Goal: Information Seeking & Learning: Understand process/instructions

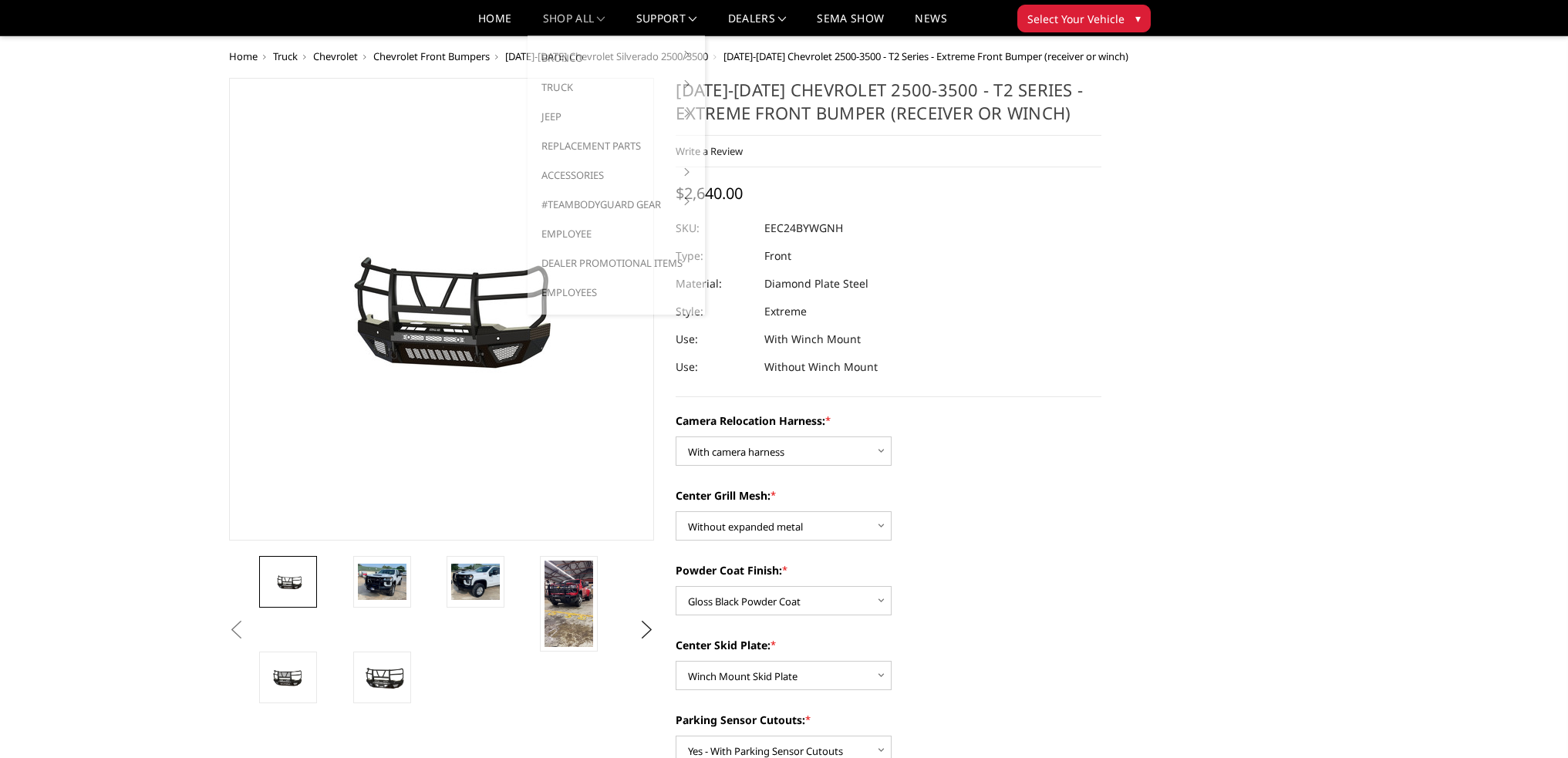
select select "3731"
select select "3730"
select select "3727"
select select "3725"
select select "3722"
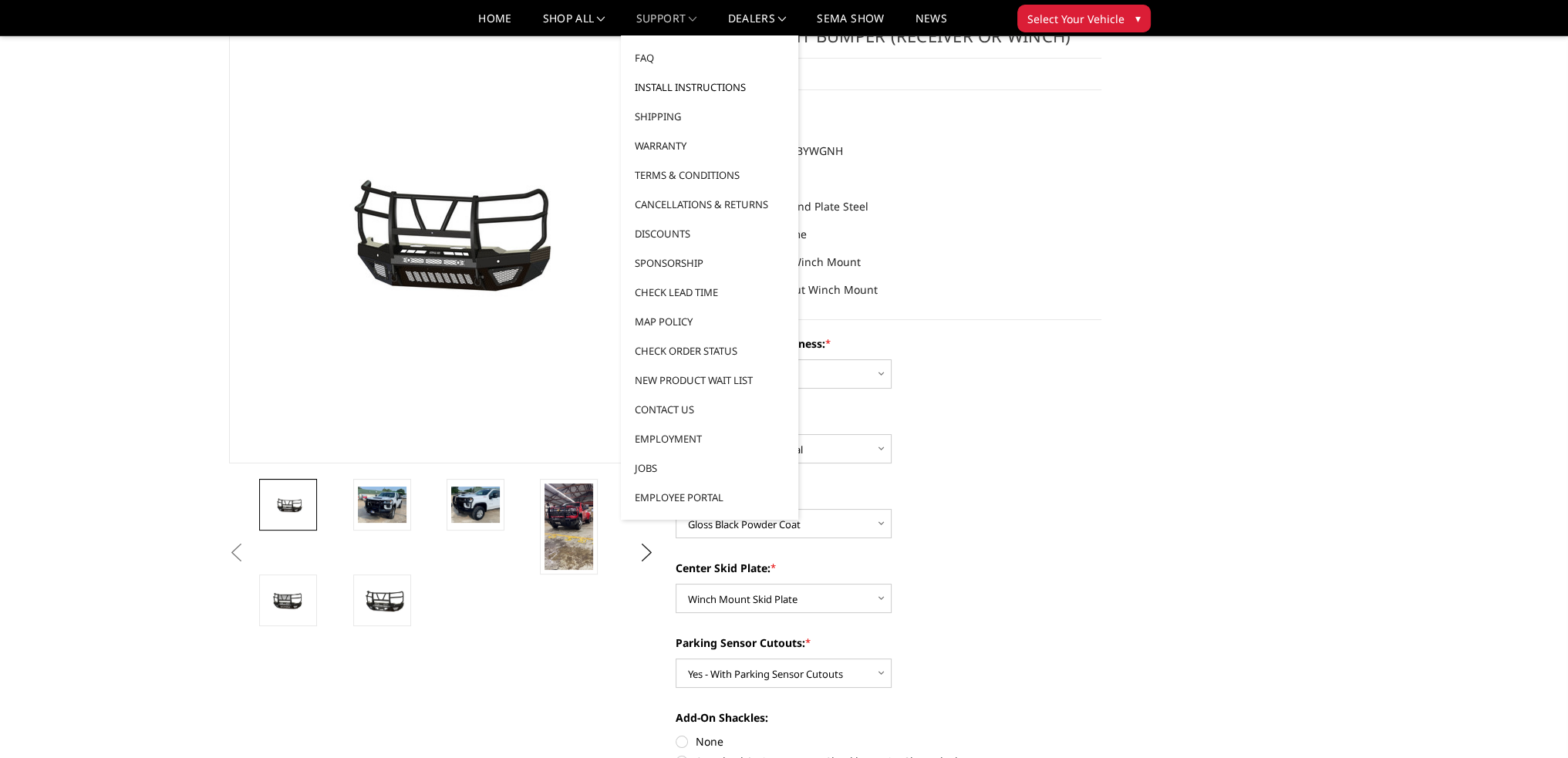
click at [666, 89] on link "Install Instructions" at bounding box center [709, 87] width 165 height 29
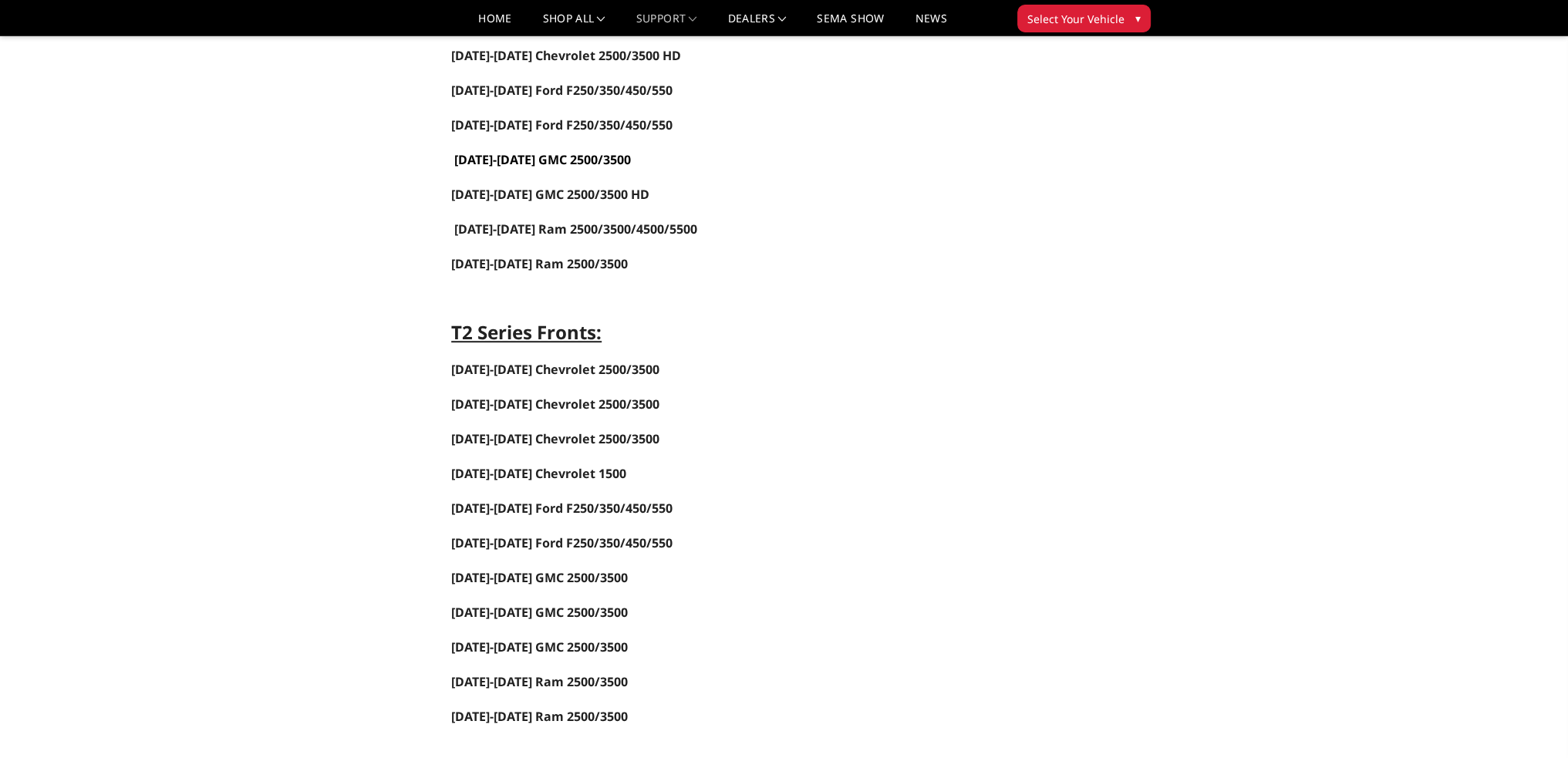
scroll to position [1003, 0]
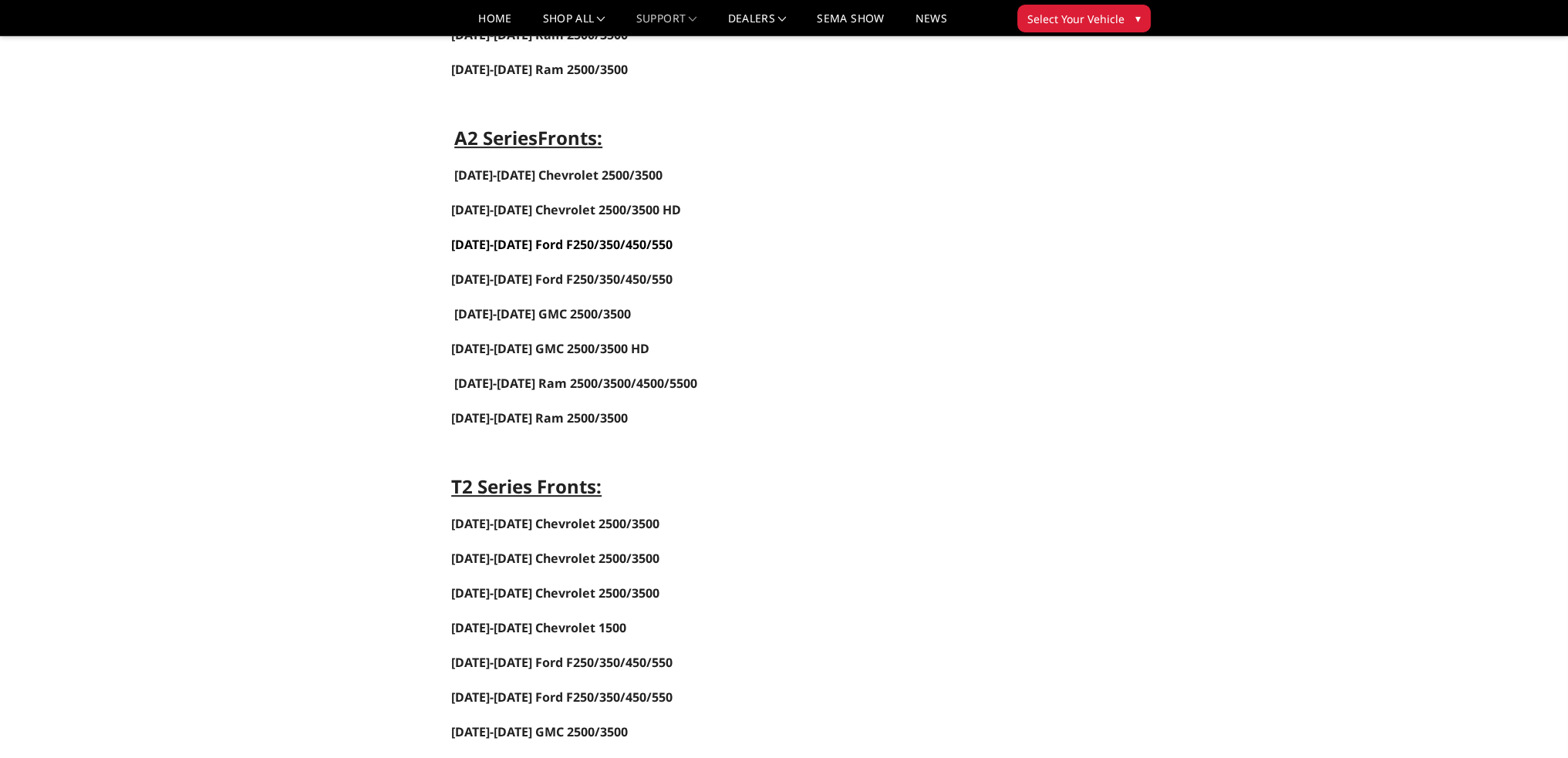
click at [543, 236] on link "2023-2025 Ford F250/350/450/550" at bounding box center [562, 245] width 221 height 17
click at [541, 201] on span "2024-2025 Chevrolet 2500/3500 HD" at bounding box center [566, 210] width 230 height 17
click at [576, 375] on link "2019-2025 Ram 2500/3500/4500/5500" at bounding box center [575, 383] width 243 height 17
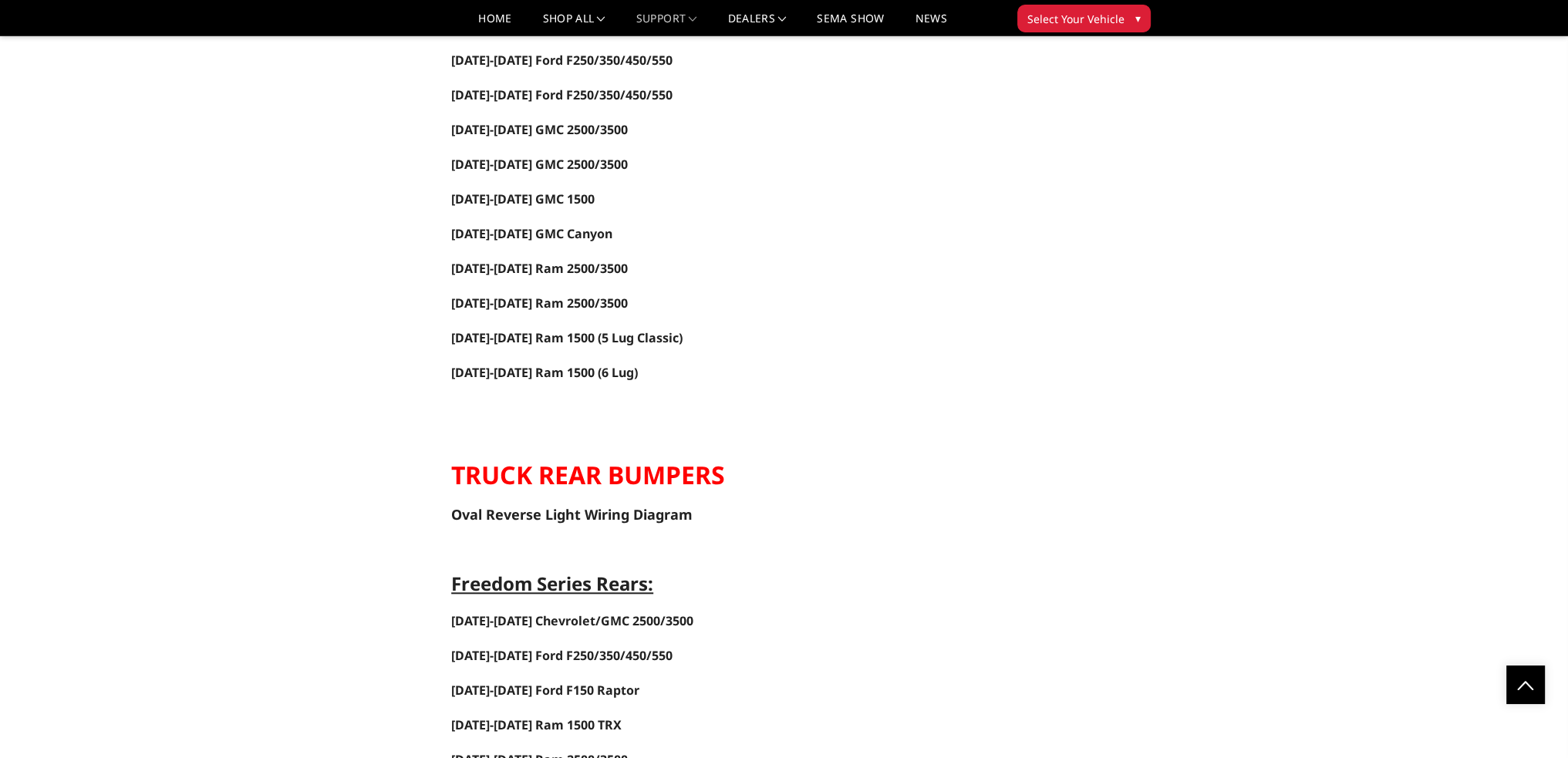
scroll to position [1775, 0]
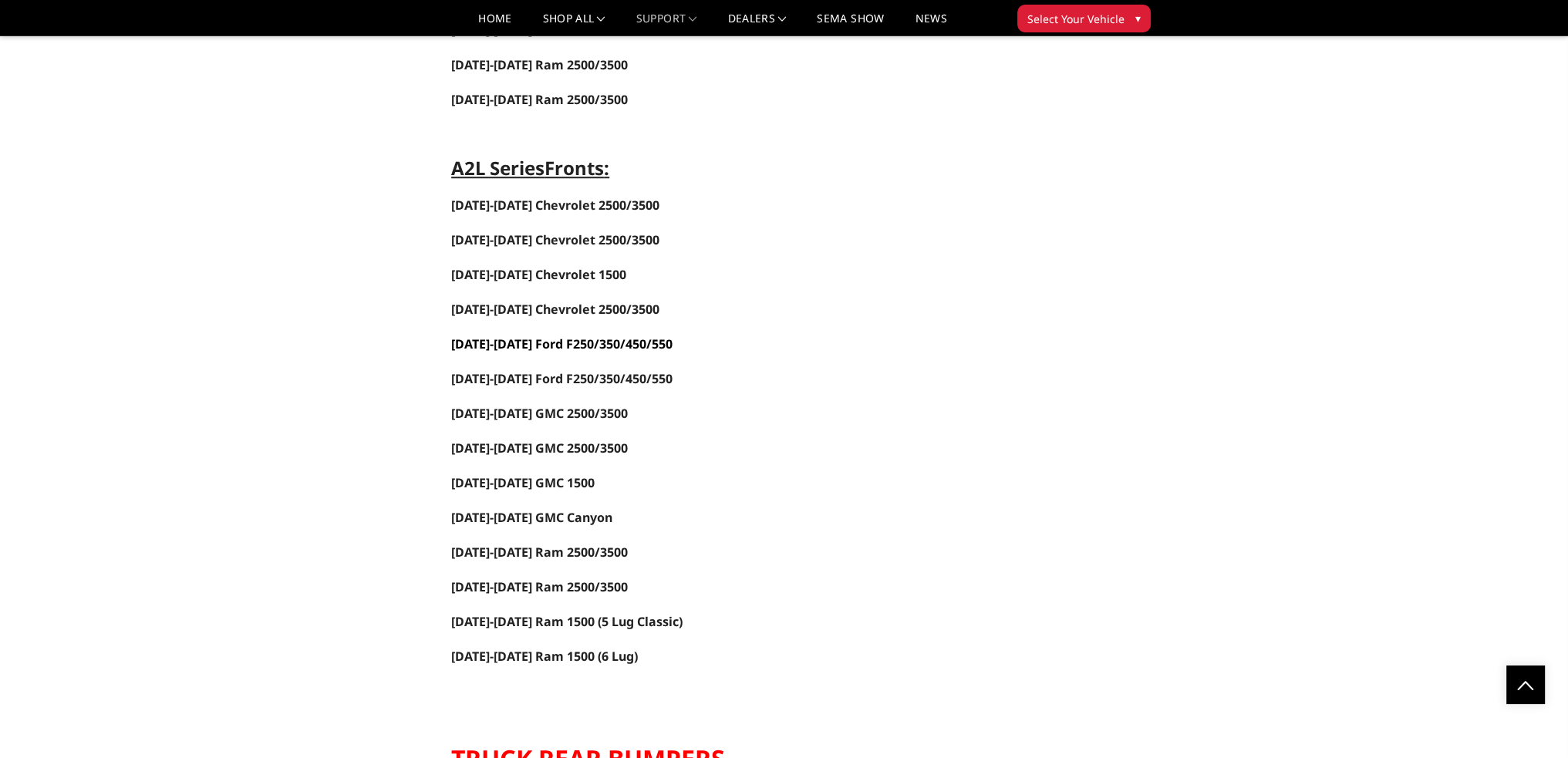
click at [548, 335] on span "2017-2022 Ford F250/350/450/550" at bounding box center [562, 344] width 221 height 17
click at [487, 21] on link "Home" at bounding box center [494, 24] width 33 height 22
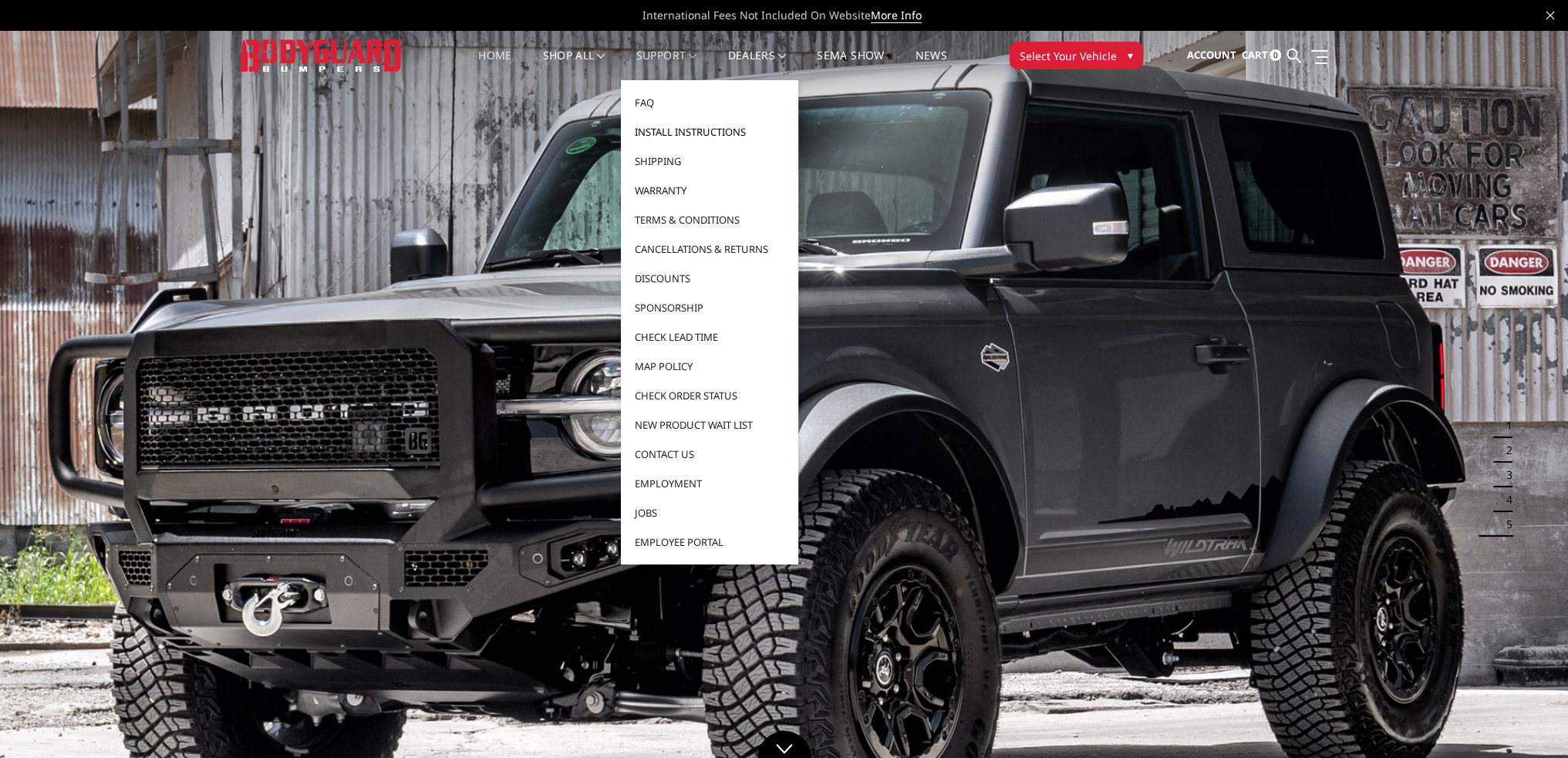
click at [667, 125] on link "Install Instructions" at bounding box center [709, 131] width 165 height 29
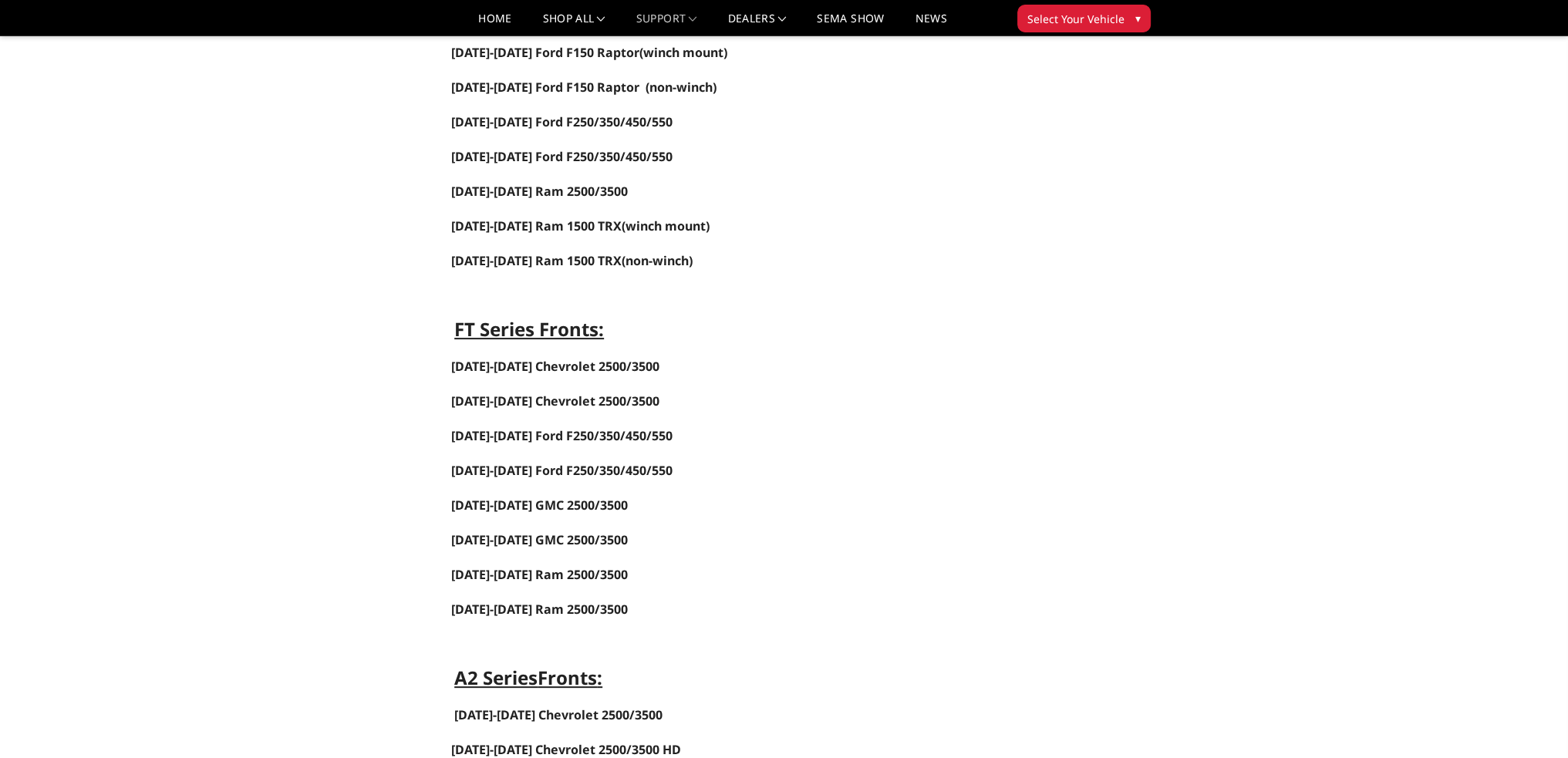
scroll to position [925, 0]
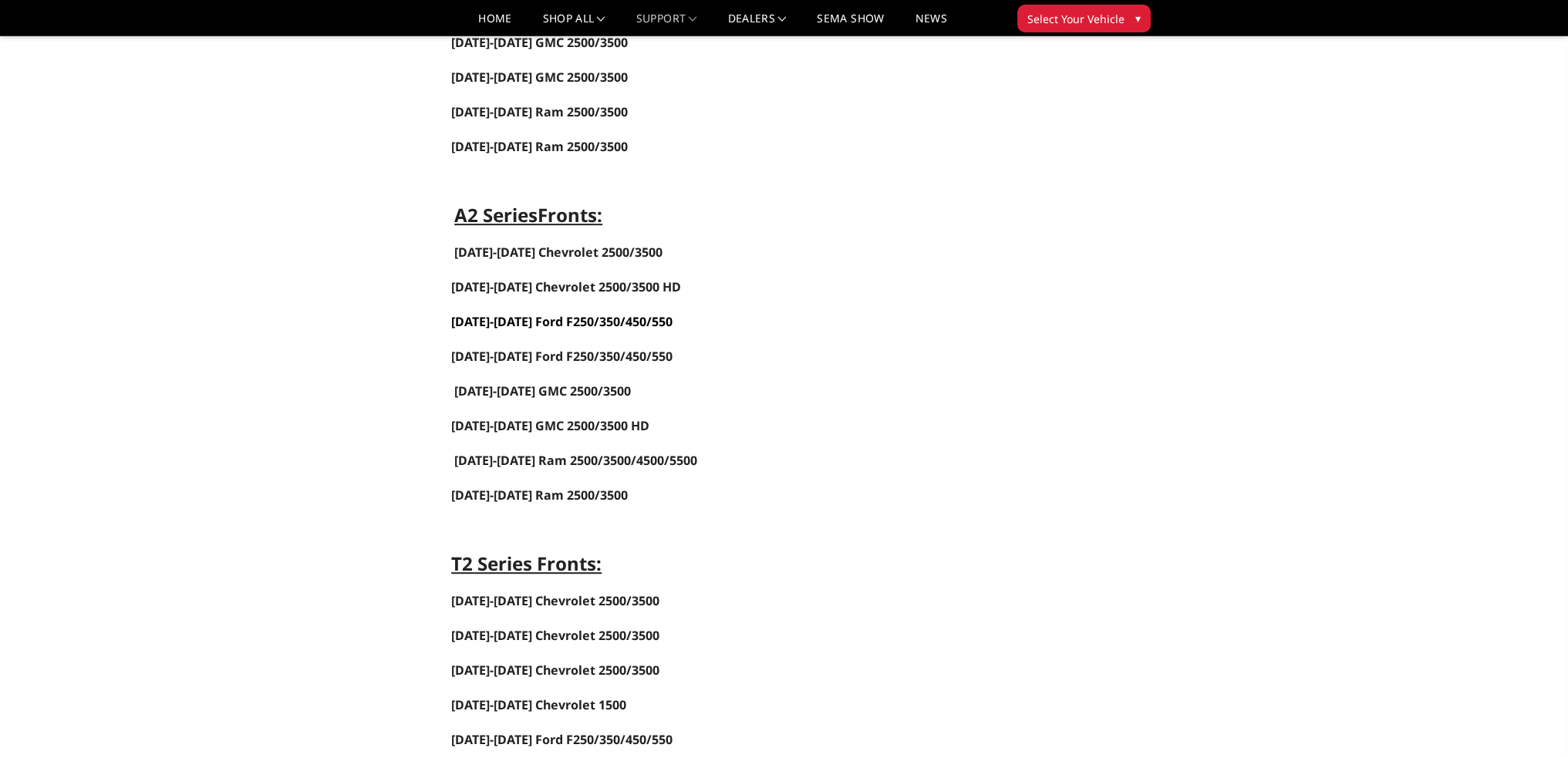
click at [544, 313] on link "2023-2025 Ford F250/350/450/550" at bounding box center [562, 322] width 221 height 17
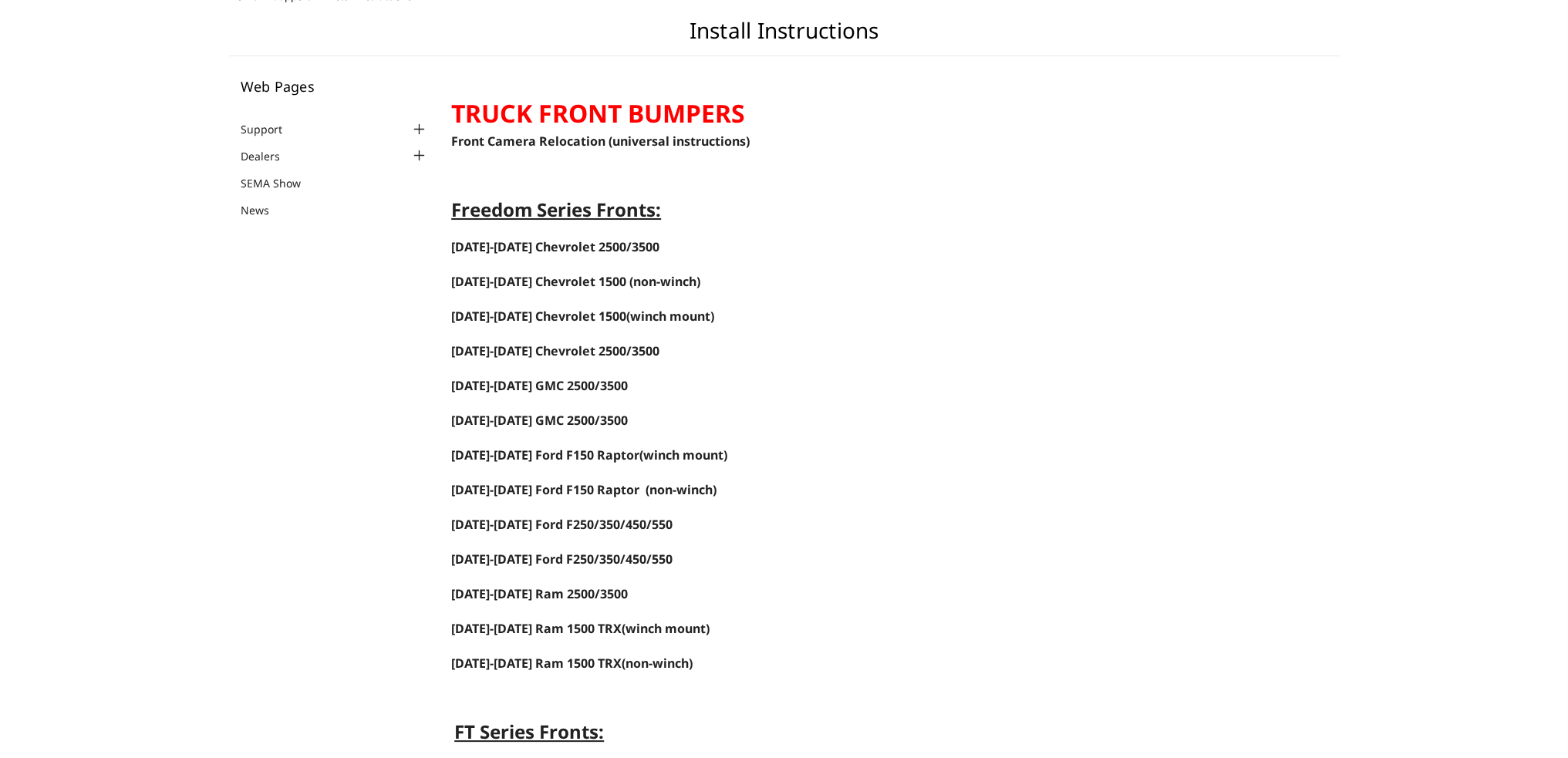
scroll to position [0, 0]
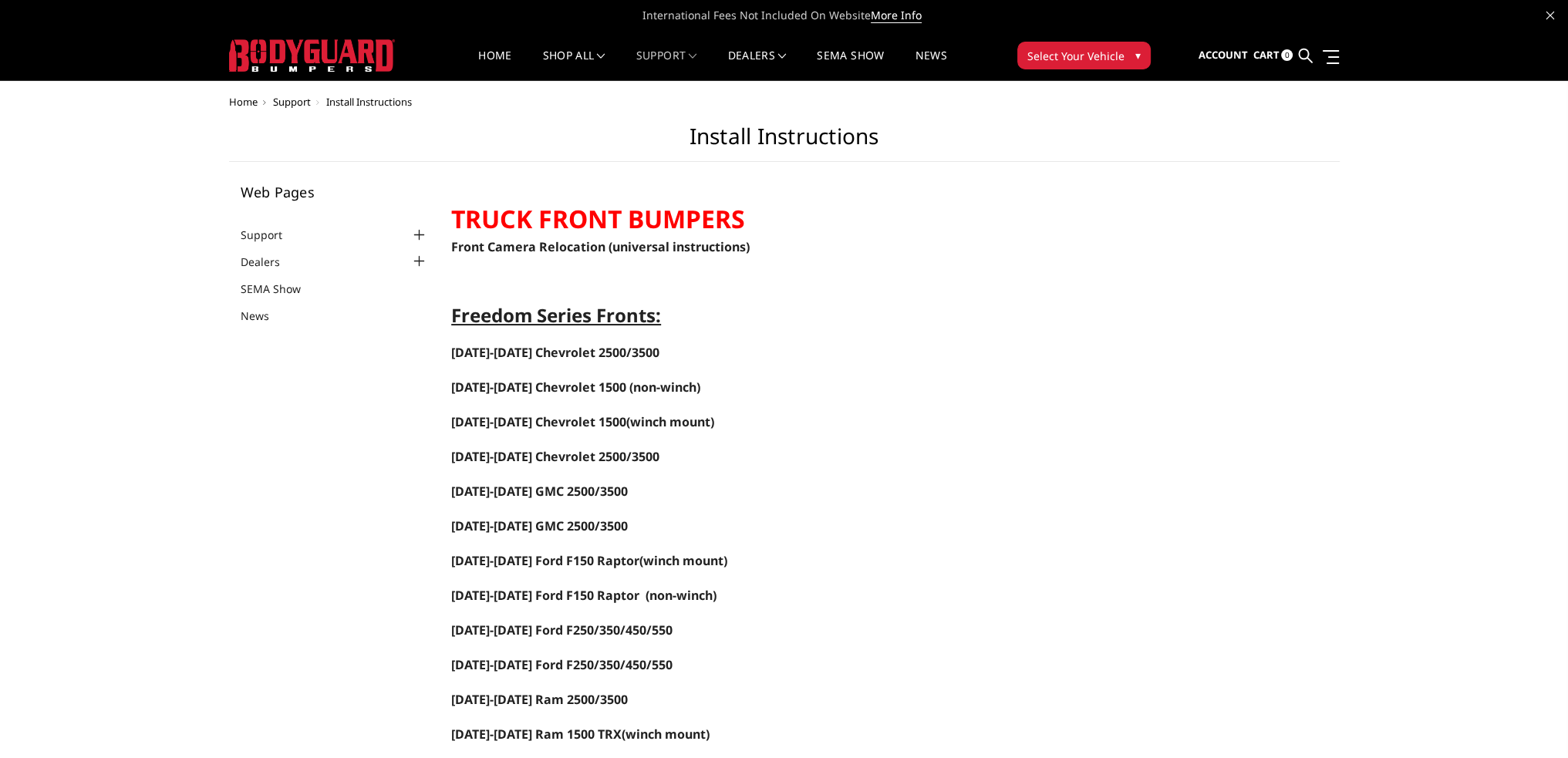
drag, startPoint x: 1302, startPoint y: 61, endPoint x: 1279, endPoint y: 67, distance: 23.8
click at [1302, 61] on icon at bounding box center [1305, 55] width 14 height 14
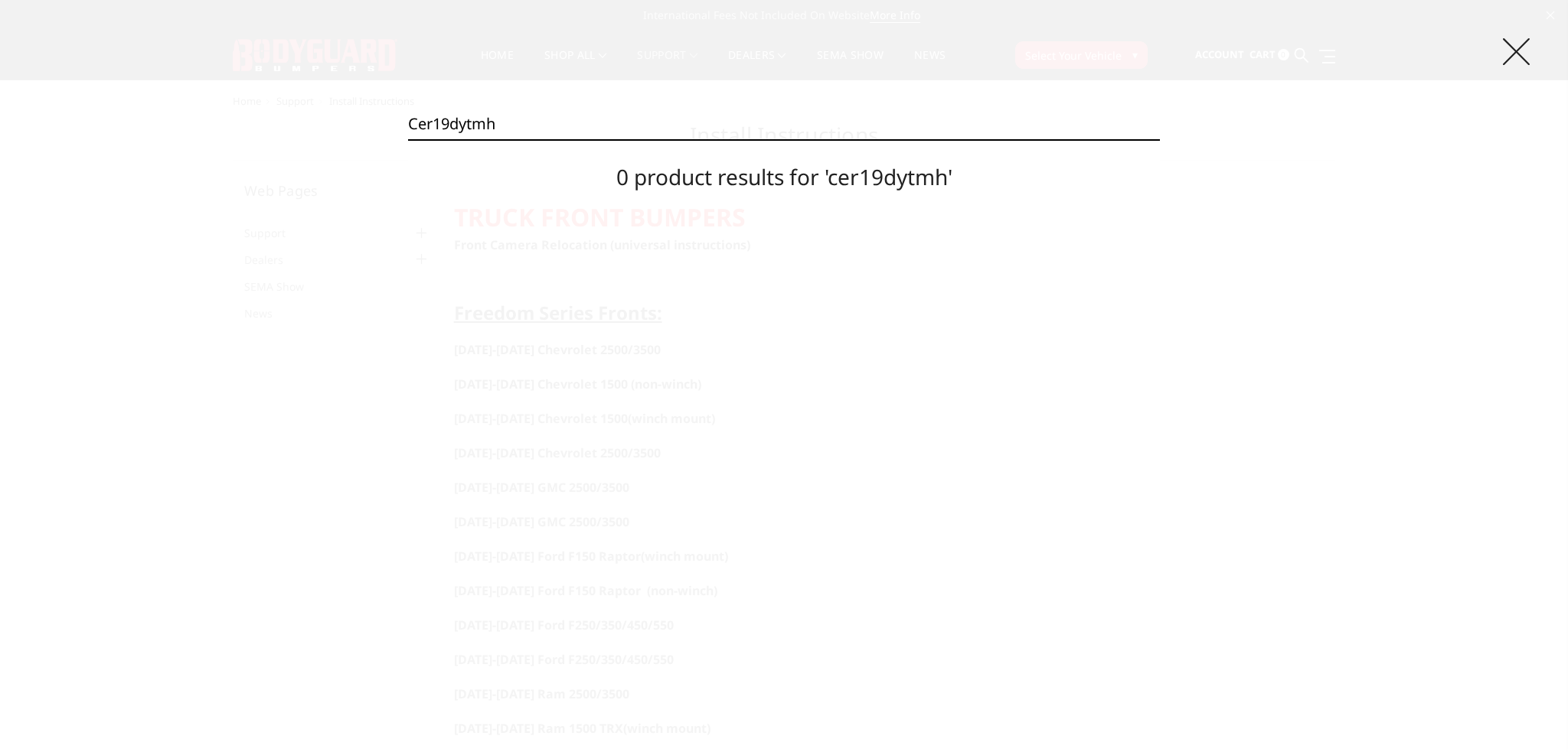
type input "cer19dytmh"
click at [1517, 49] on icon at bounding box center [1516, 52] width 27 height 27
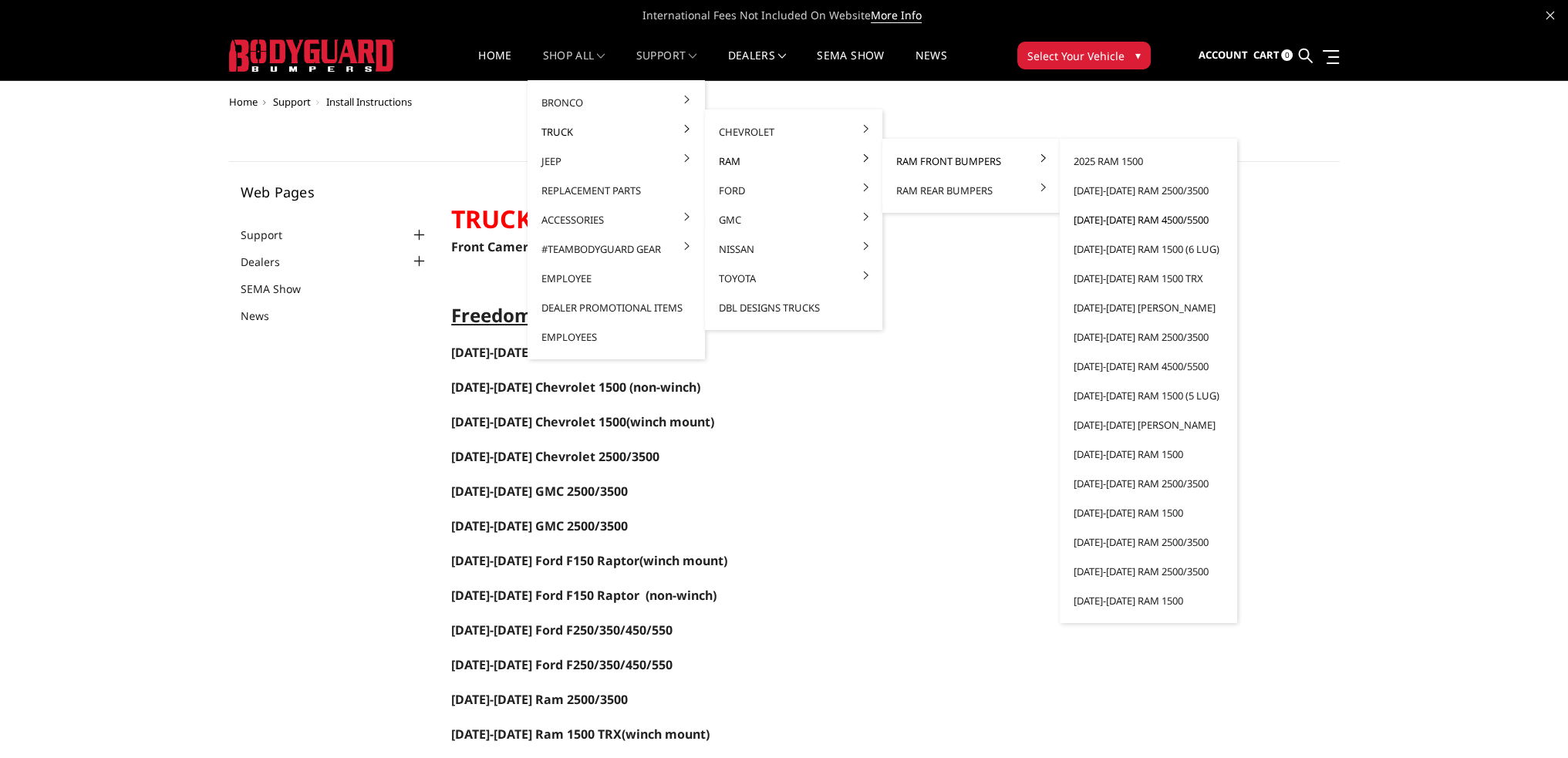
click at [1123, 215] on link "[DATE]-[DATE] Ram 4500/5500" at bounding box center [1148, 219] width 165 height 29
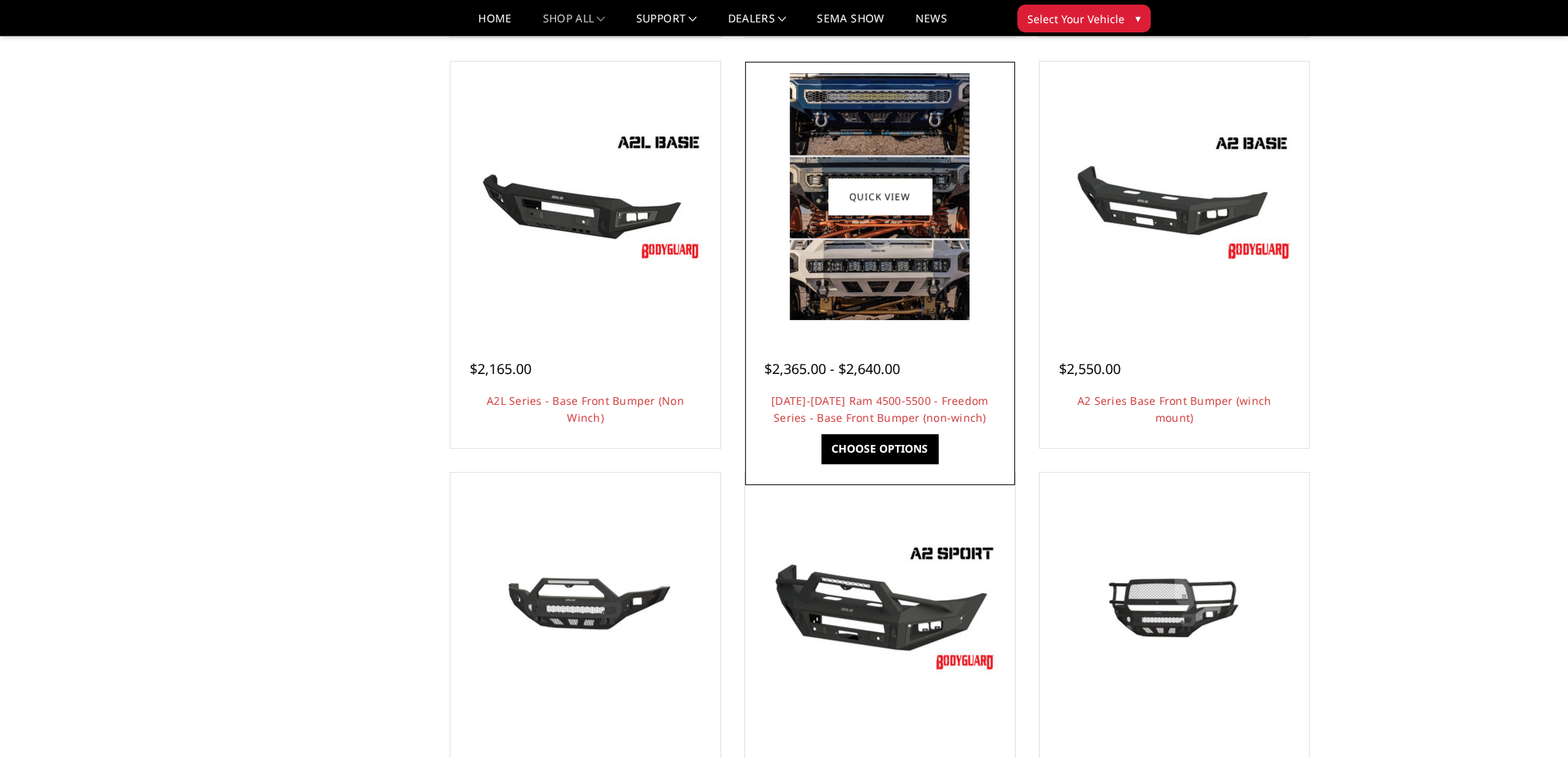
scroll to position [1080, 0]
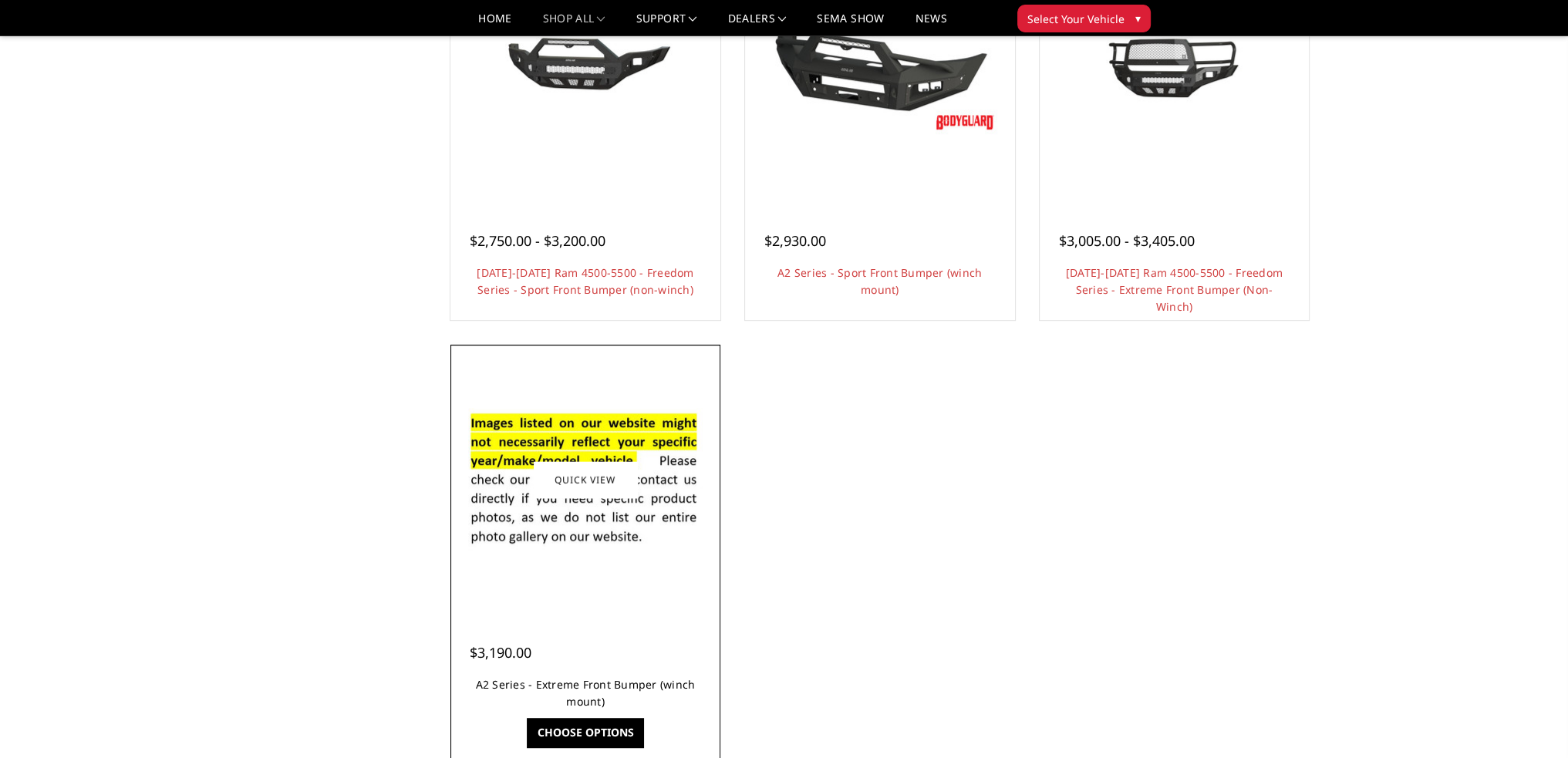
click at [610, 683] on link "A2 Series - Extreme Front Bumper (winch mount)" at bounding box center [586, 692] width 220 height 32
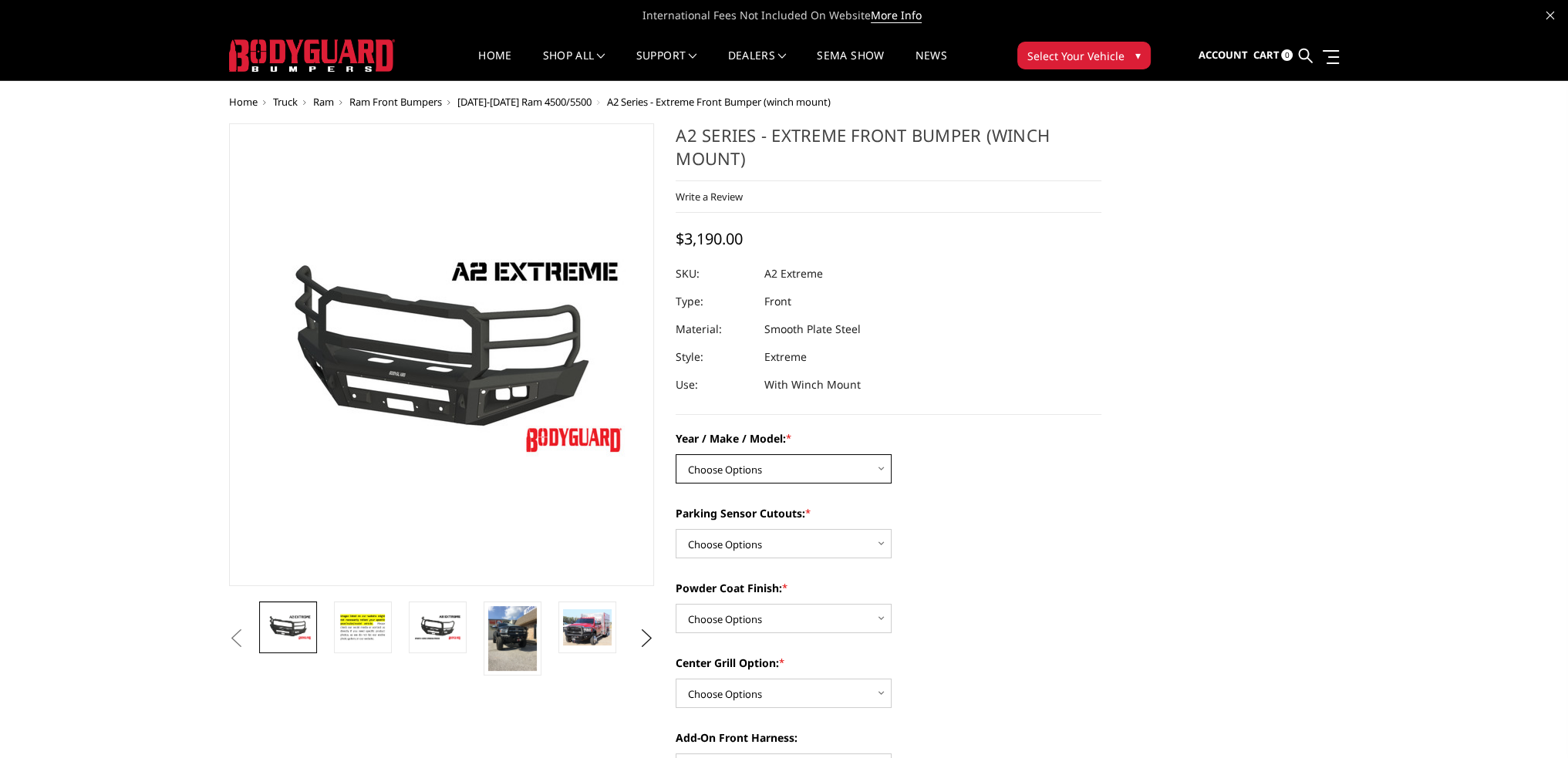
drag, startPoint x: 759, startPoint y: 475, endPoint x: 772, endPoint y: 470, distance: 13.9
click at [759, 475] on select "Choose Options Chevrolet 20-23 2500 / 3500 Ford 17-22 F250 / F350 Ford 17-22 F4…" at bounding box center [784, 469] width 216 height 29
